Goal: Information Seeking & Learning: Learn about a topic

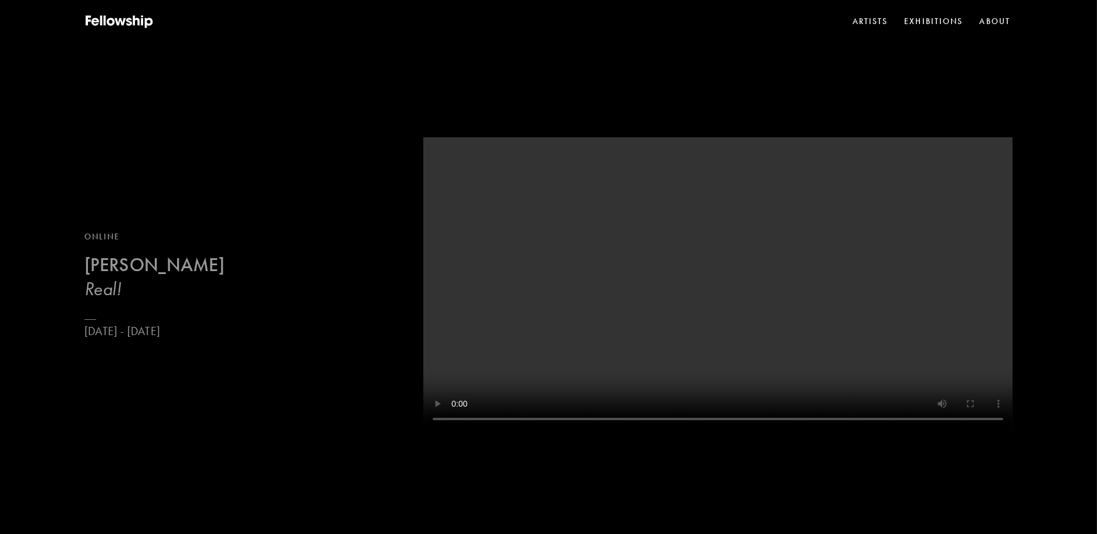
click at [160, 270] on b "[PERSON_NAME]" at bounding box center [154, 264] width 140 height 23
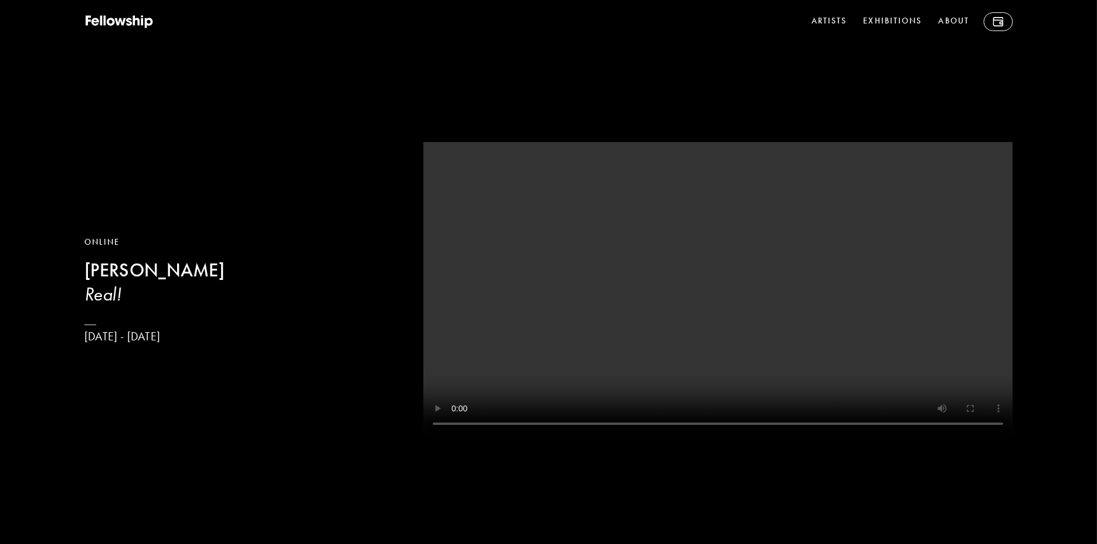
click at [153, 274] on b "[PERSON_NAME]" at bounding box center [154, 270] width 140 height 23
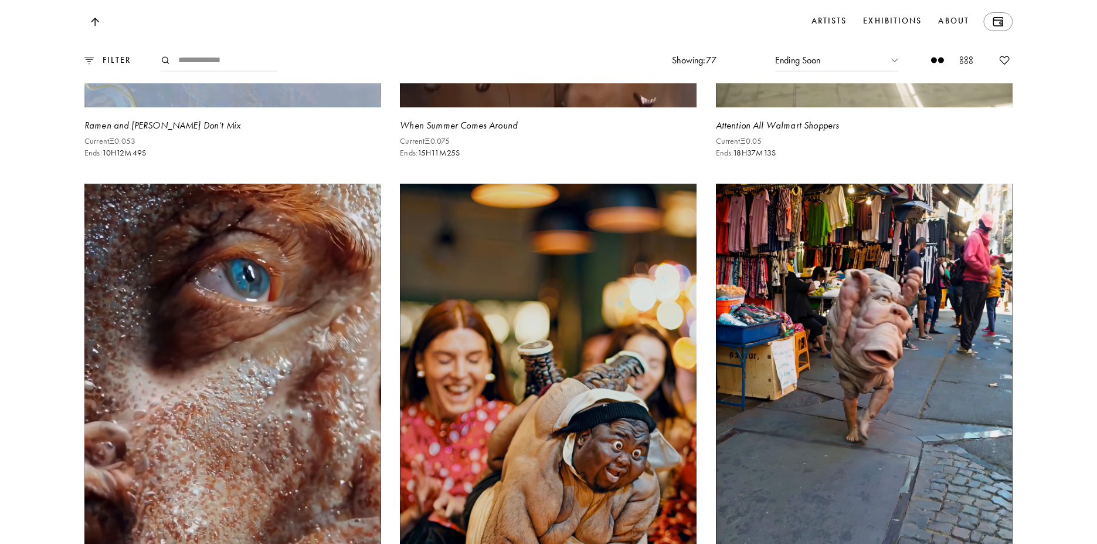
scroll to position [3801, 0]
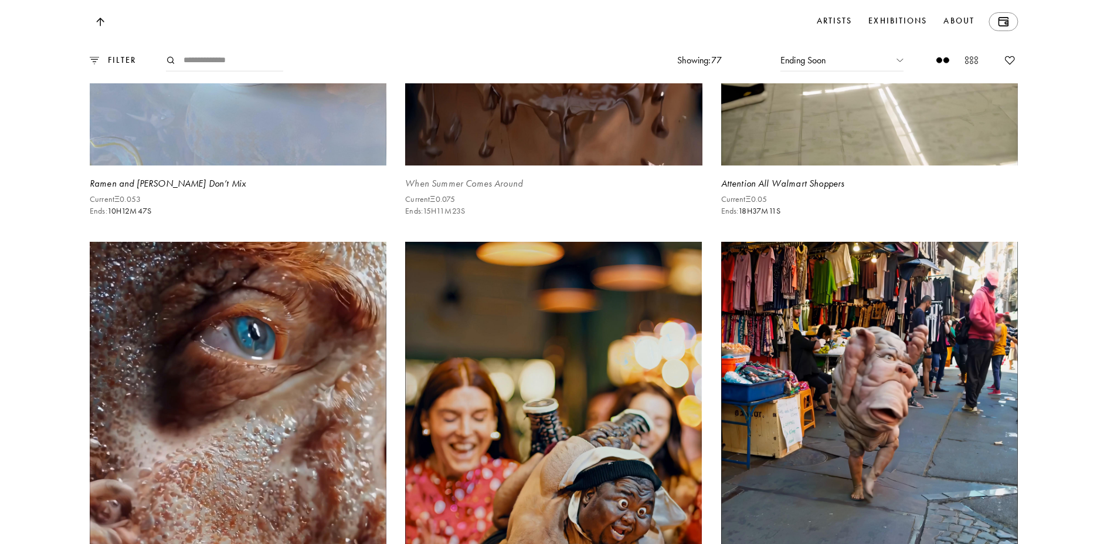
scroll to position [3819, 0]
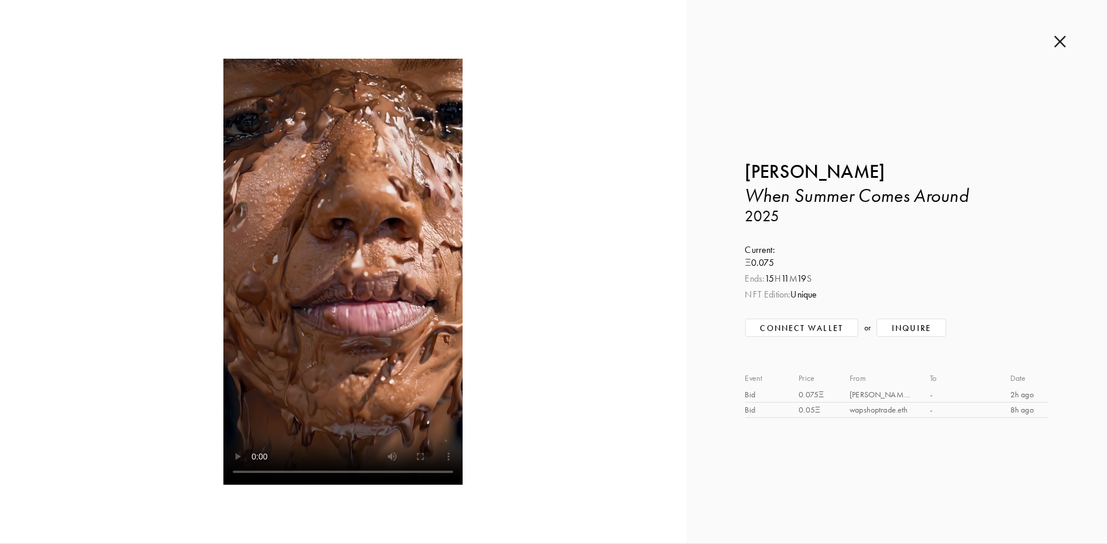
click at [1056, 38] on img at bounding box center [1060, 41] width 12 height 13
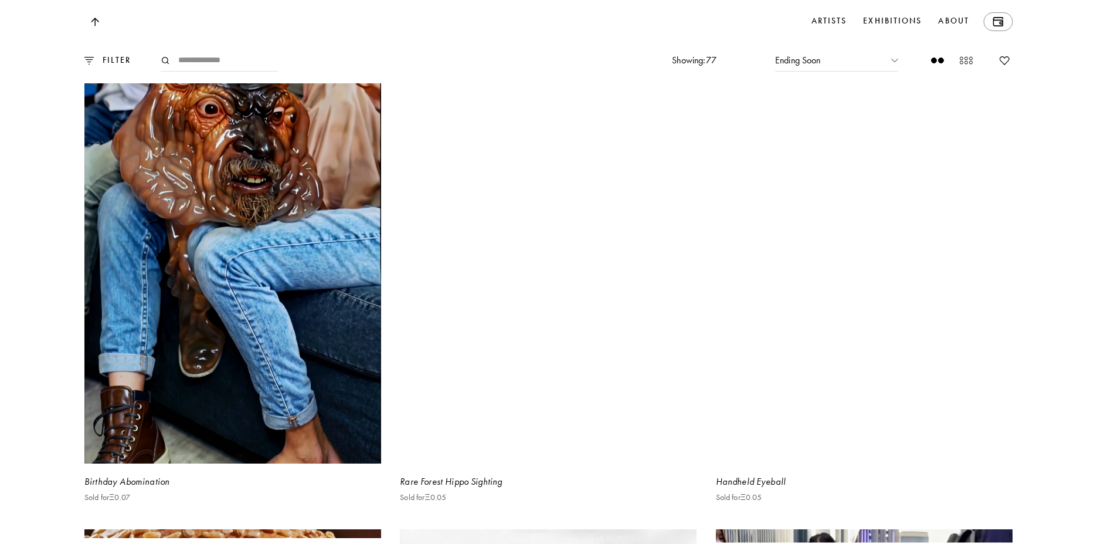
scroll to position [9501, 0]
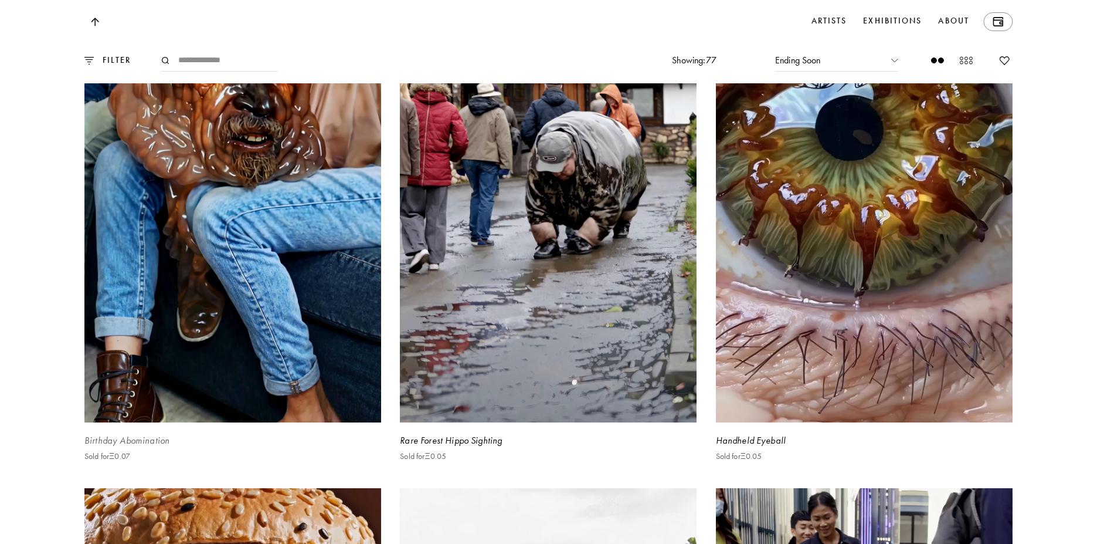
click at [263, 307] on video at bounding box center [233, 159] width 306 height 544
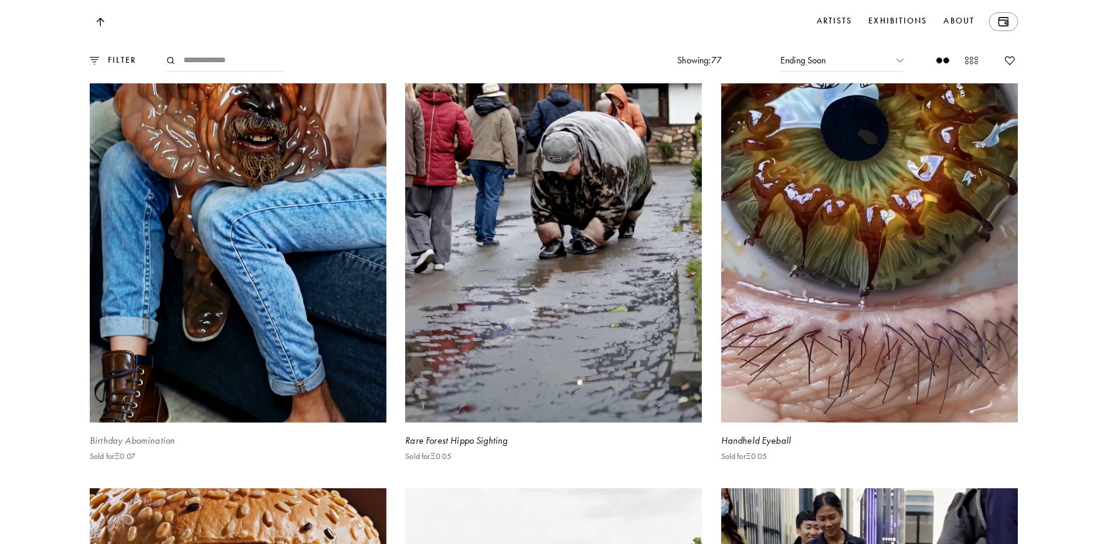
scroll to position [9507, 0]
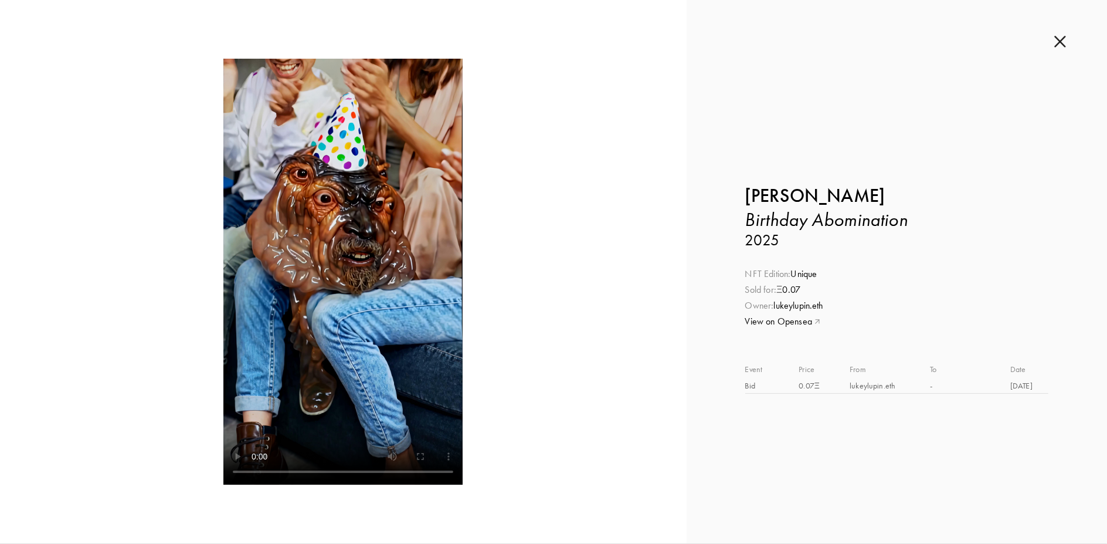
click at [1054, 40] on img at bounding box center [1060, 41] width 12 height 13
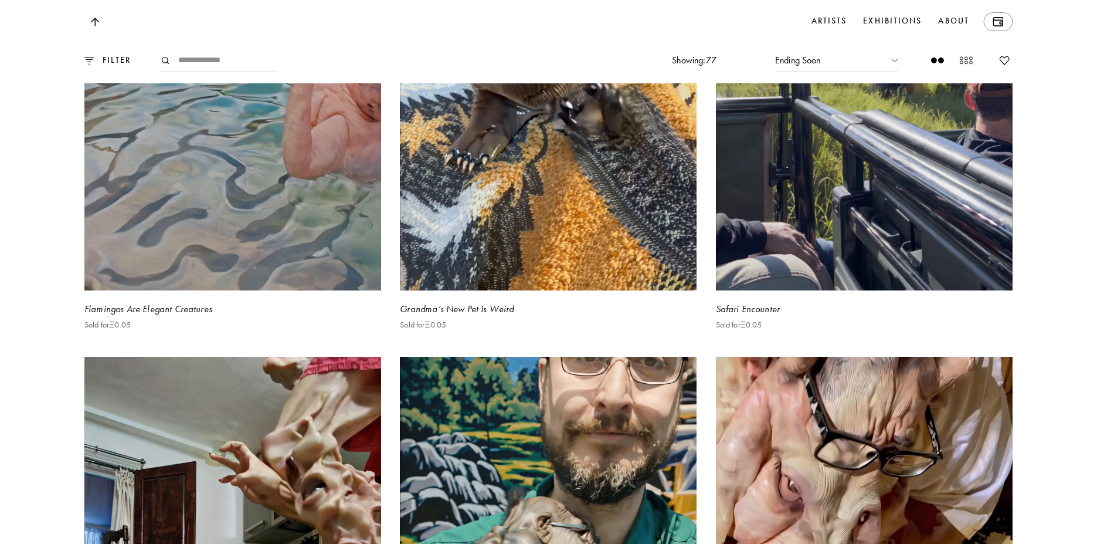
scroll to position [10856, 0]
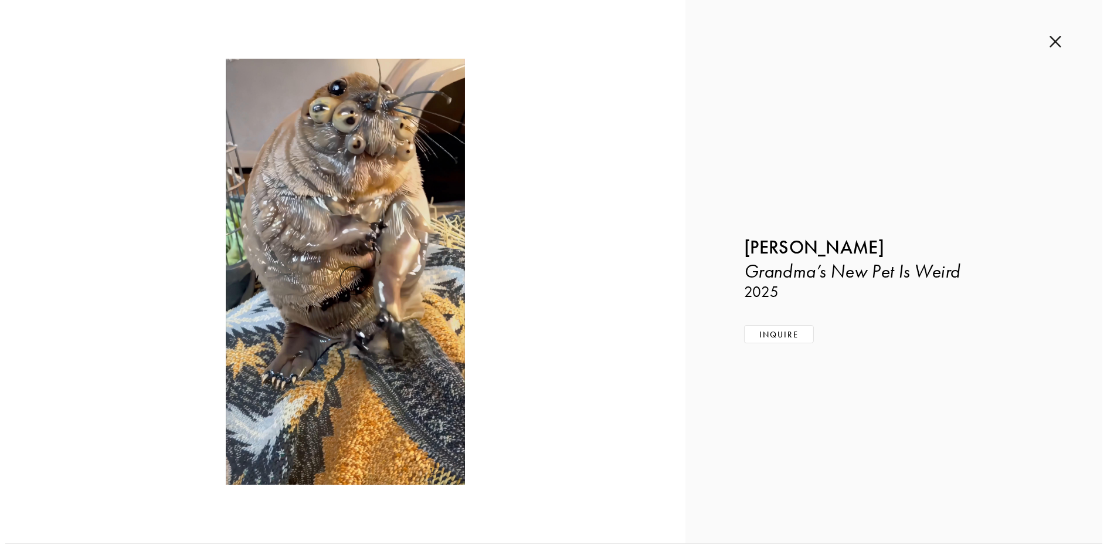
scroll to position [10944, 0]
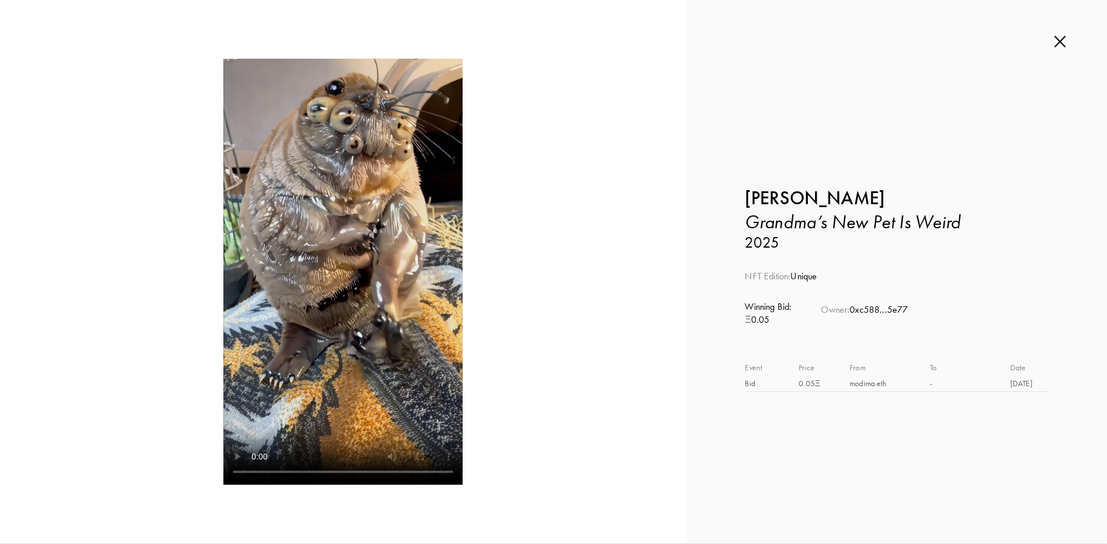
click at [1056, 43] on img at bounding box center [1060, 41] width 12 height 13
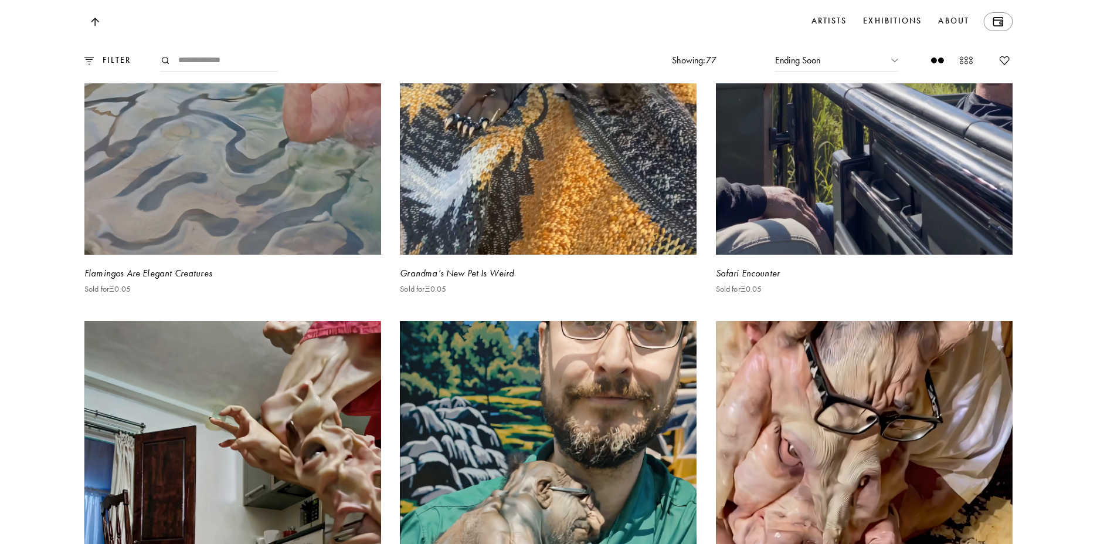
scroll to position [11331, 0]
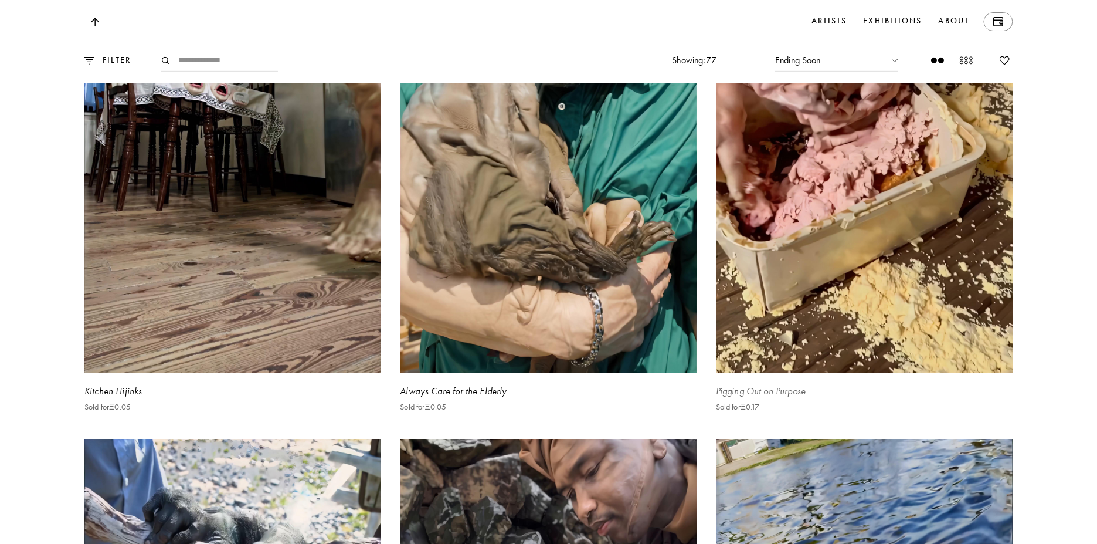
click at [895, 358] on video at bounding box center [864, 109] width 306 height 544
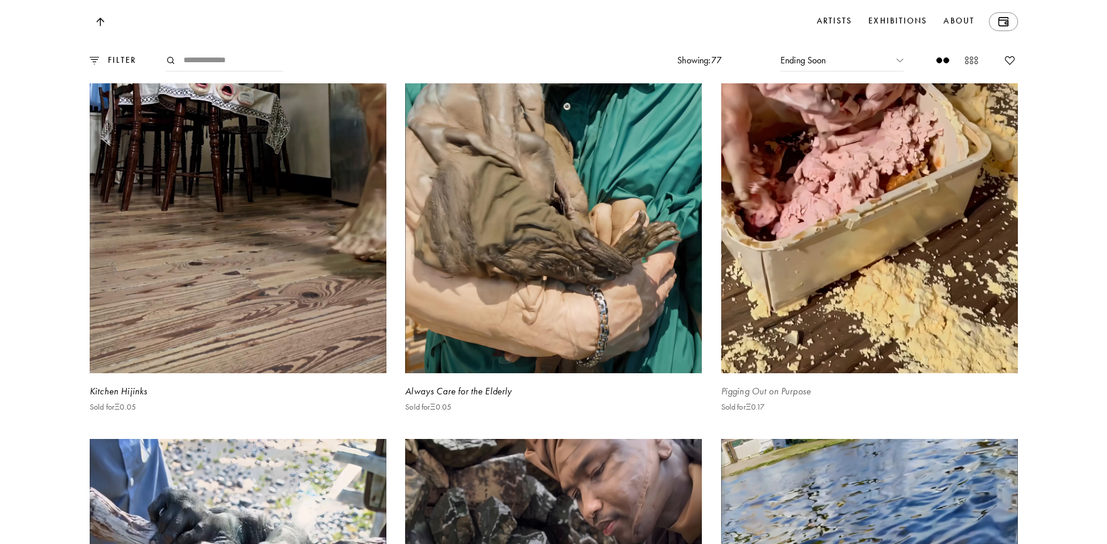
scroll to position [11425, 0]
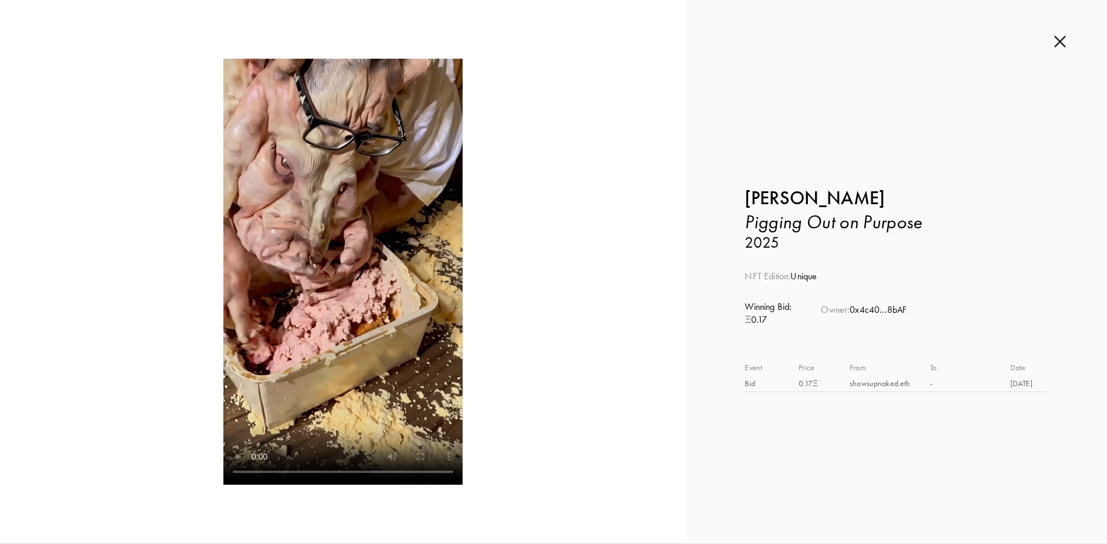
click at [1052, 40] on div "Inquire about Pigging Out on Purpose by [PERSON_NAME] Submit Inquiry Back [PERS…" at bounding box center [897, 271] width 420 height 543
click at [1065, 48] on div "Inquire about Pigging Out on Purpose by [PERSON_NAME] Submit Inquiry Back [PERS…" at bounding box center [897, 271] width 420 height 543
click at [1056, 19] on div "Inquire about Pigging Out on Purpose by [PERSON_NAME] Submit Inquiry Back [PERS…" at bounding box center [897, 271] width 420 height 543
click at [1057, 40] on img at bounding box center [1060, 41] width 12 height 13
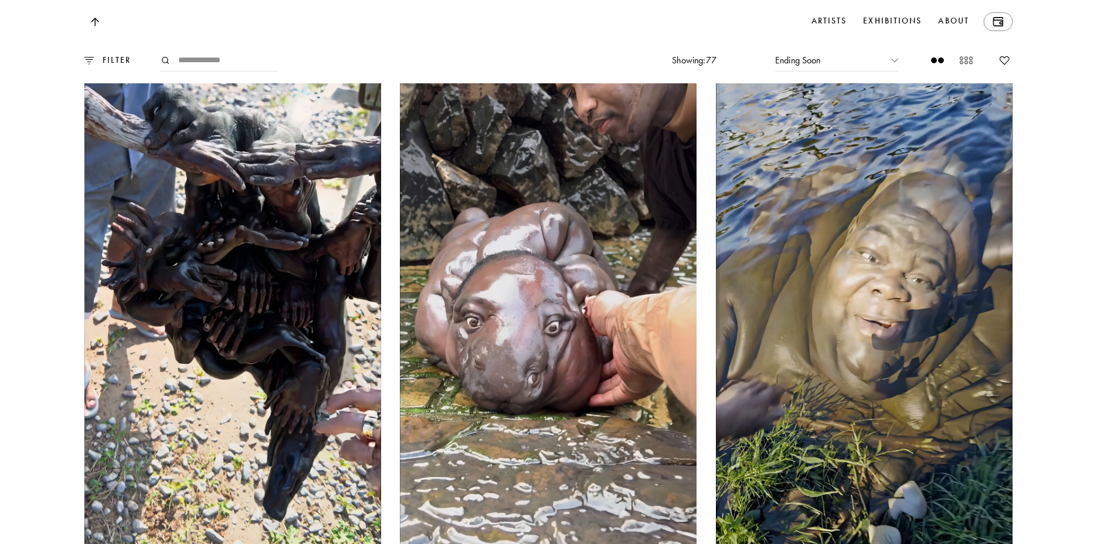
scroll to position [11806, 0]
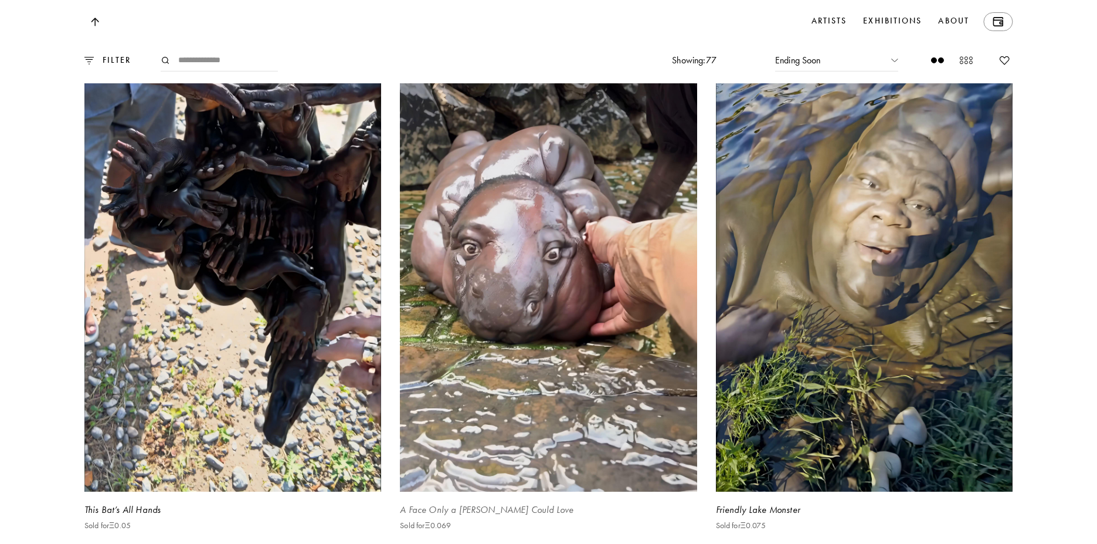
click at [541, 378] on video at bounding box center [549, 227] width 306 height 544
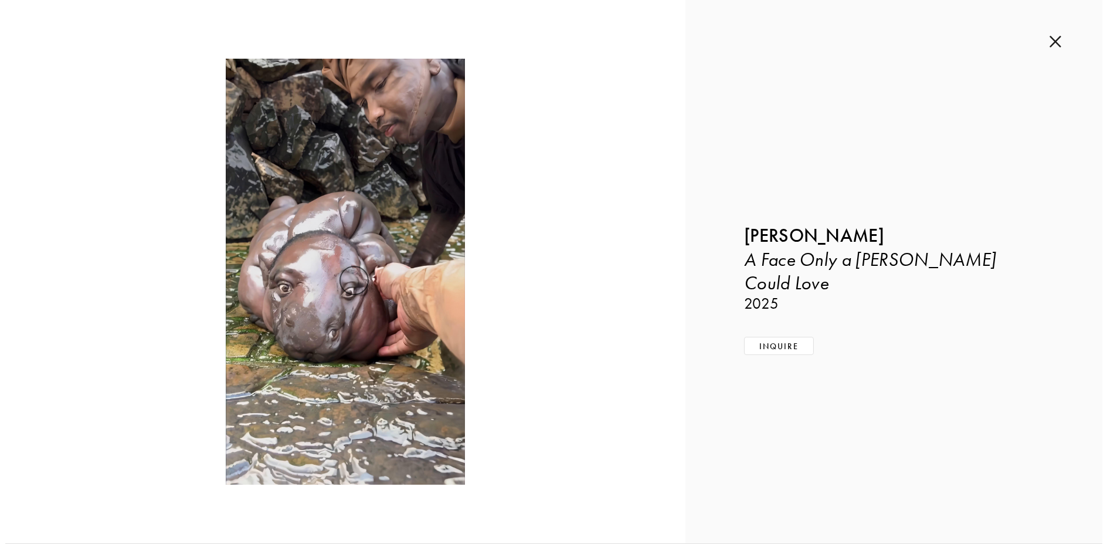
scroll to position [11906, 0]
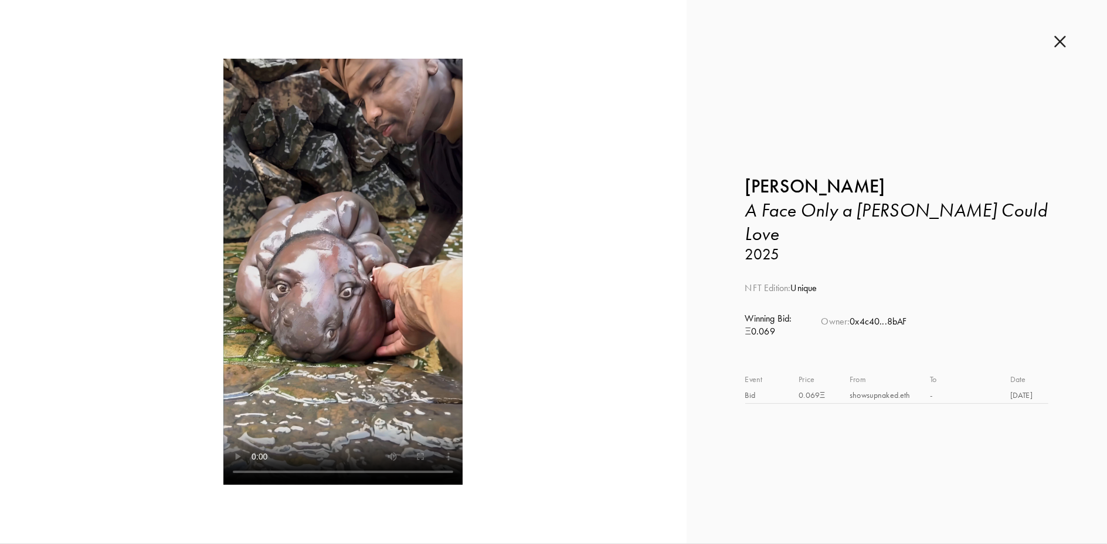
click at [1052, 38] on div "Inquire about A Face Only a [PERSON_NAME] Could Love by [PERSON_NAME] Submit In…" at bounding box center [897, 271] width 420 height 543
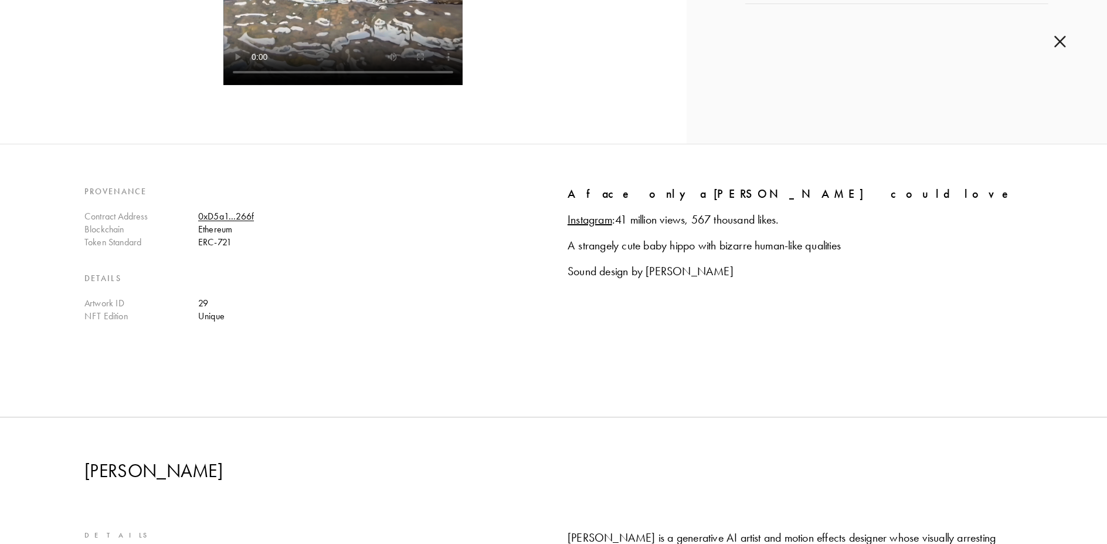
scroll to position [466, 0]
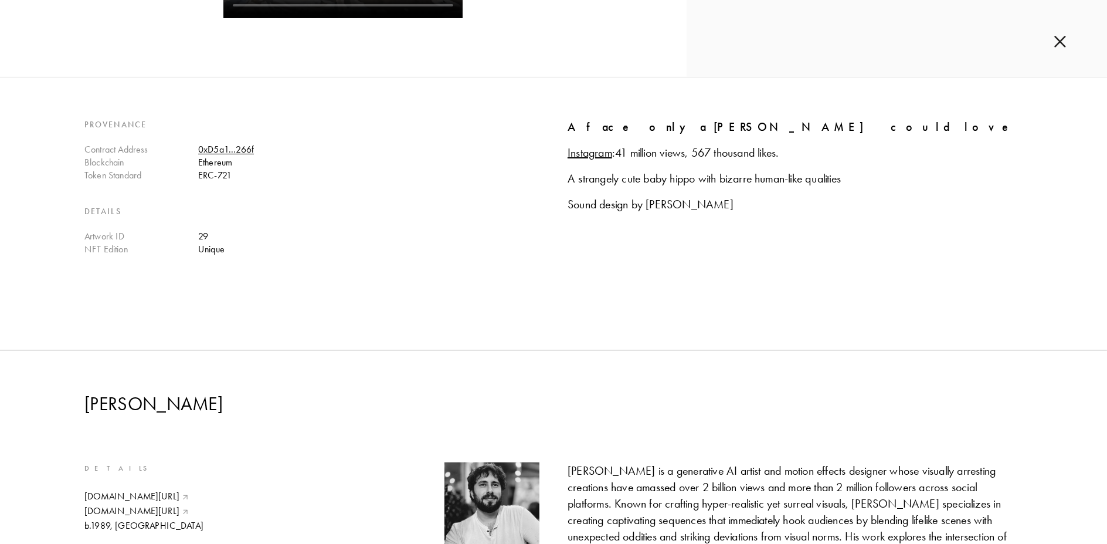
click at [591, 158] on u "Instagram" at bounding box center [590, 152] width 45 height 14
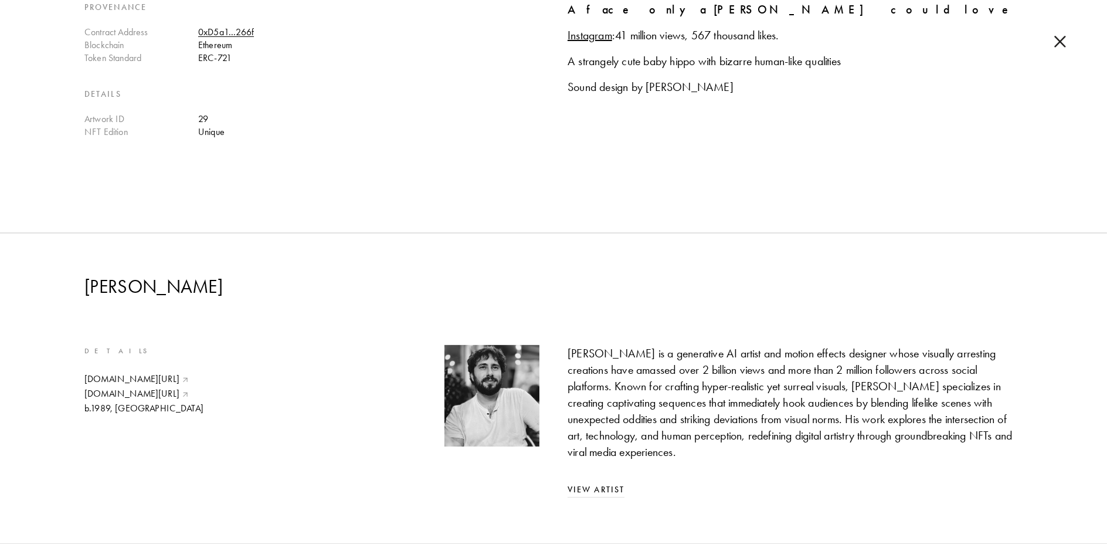
scroll to position [23, 0]
